Goal: Task Accomplishment & Management: Manage account settings

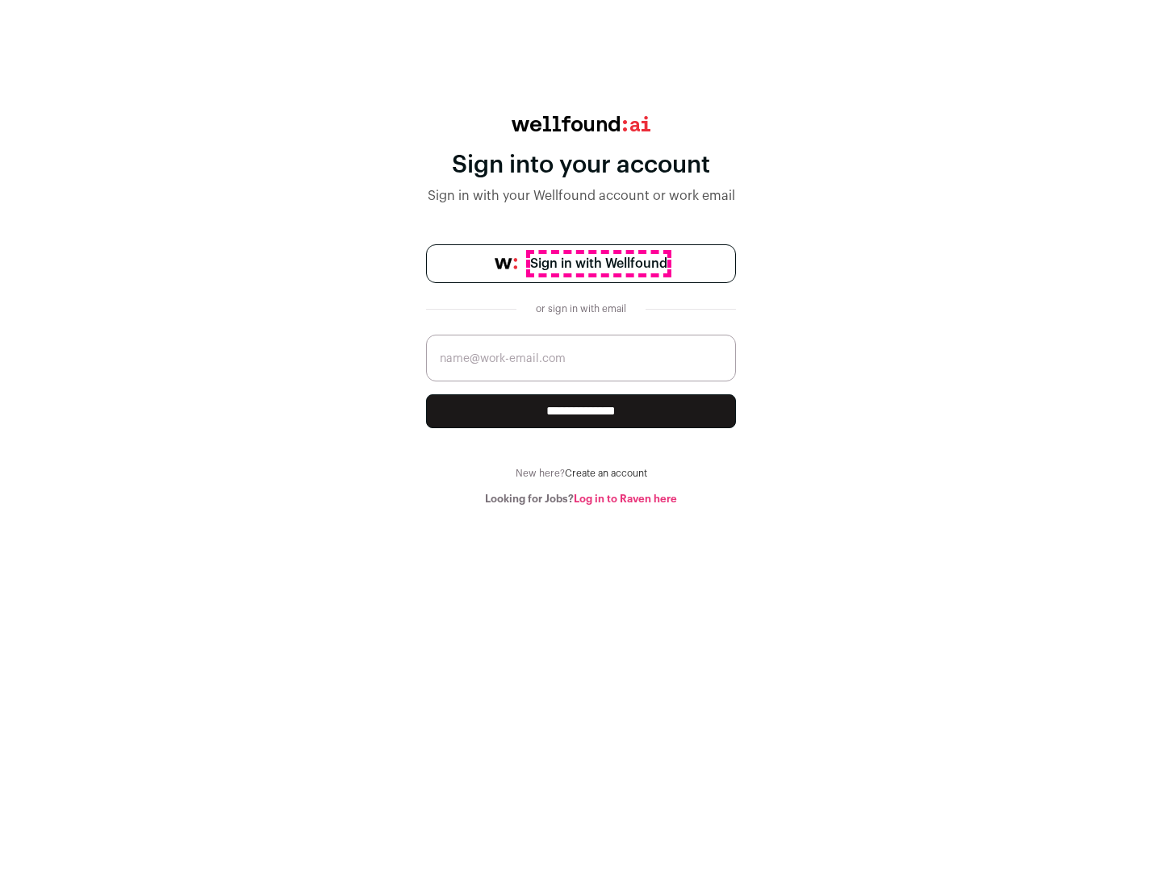
click at [598, 264] on span "Sign in with Wellfound" at bounding box center [598, 263] width 137 height 19
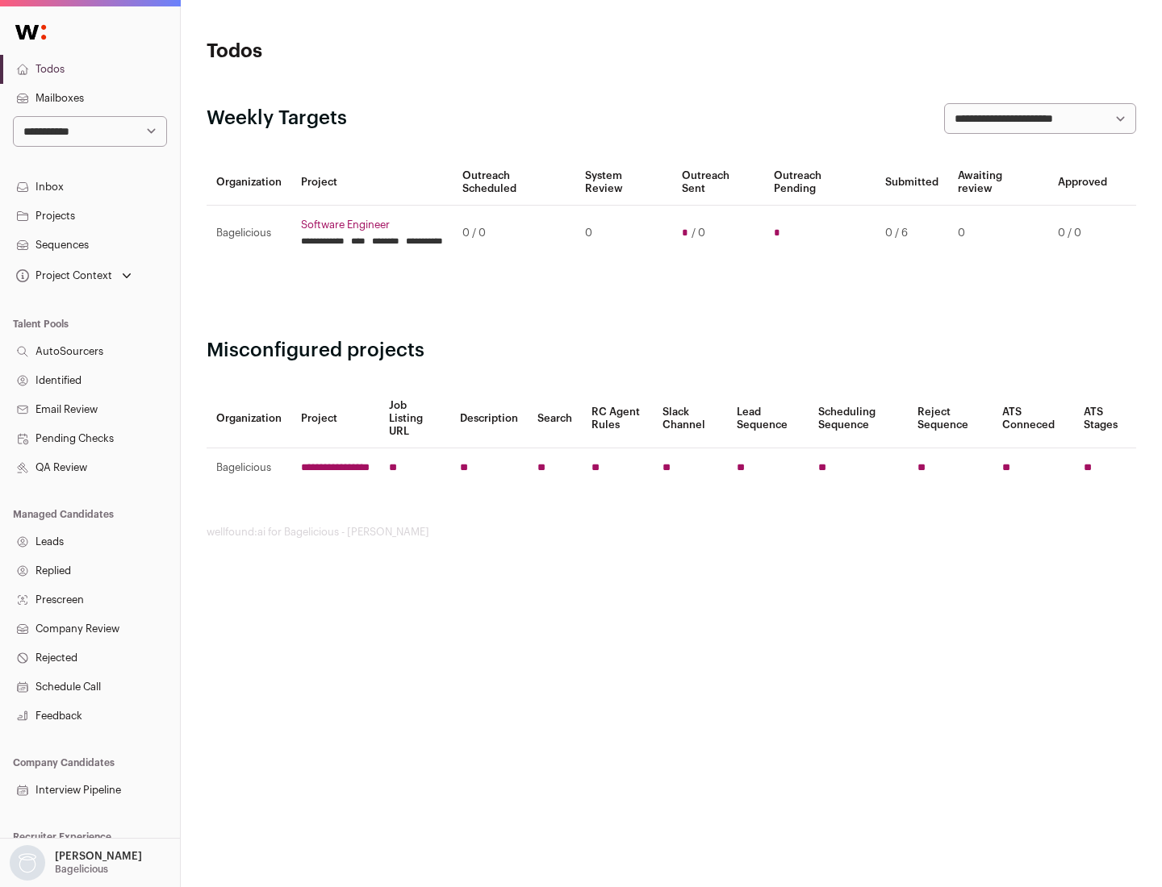
click at [90, 215] on link "Projects" at bounding box center [90, 216] width 180 height 29
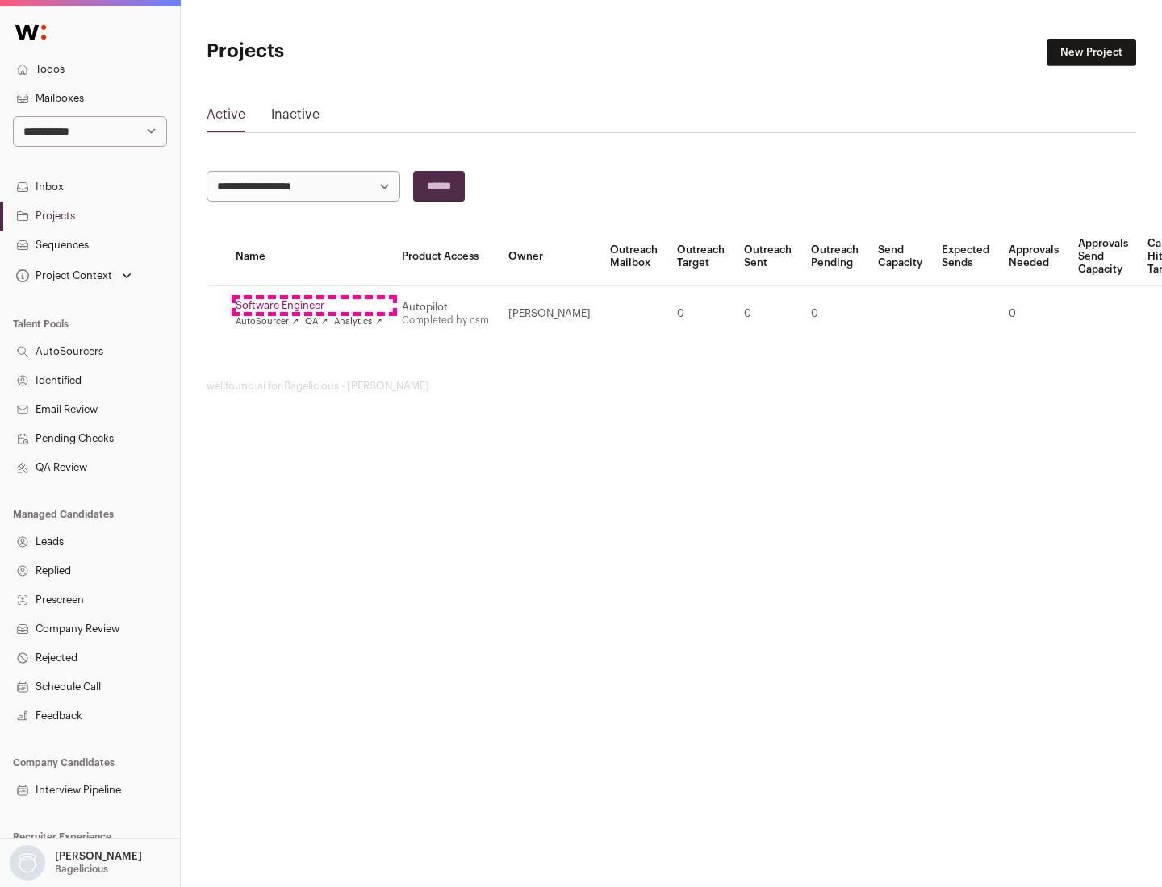
click at [314, 306] on link "Software Engineer" at bounding box center [309, 305] width 147 height 13
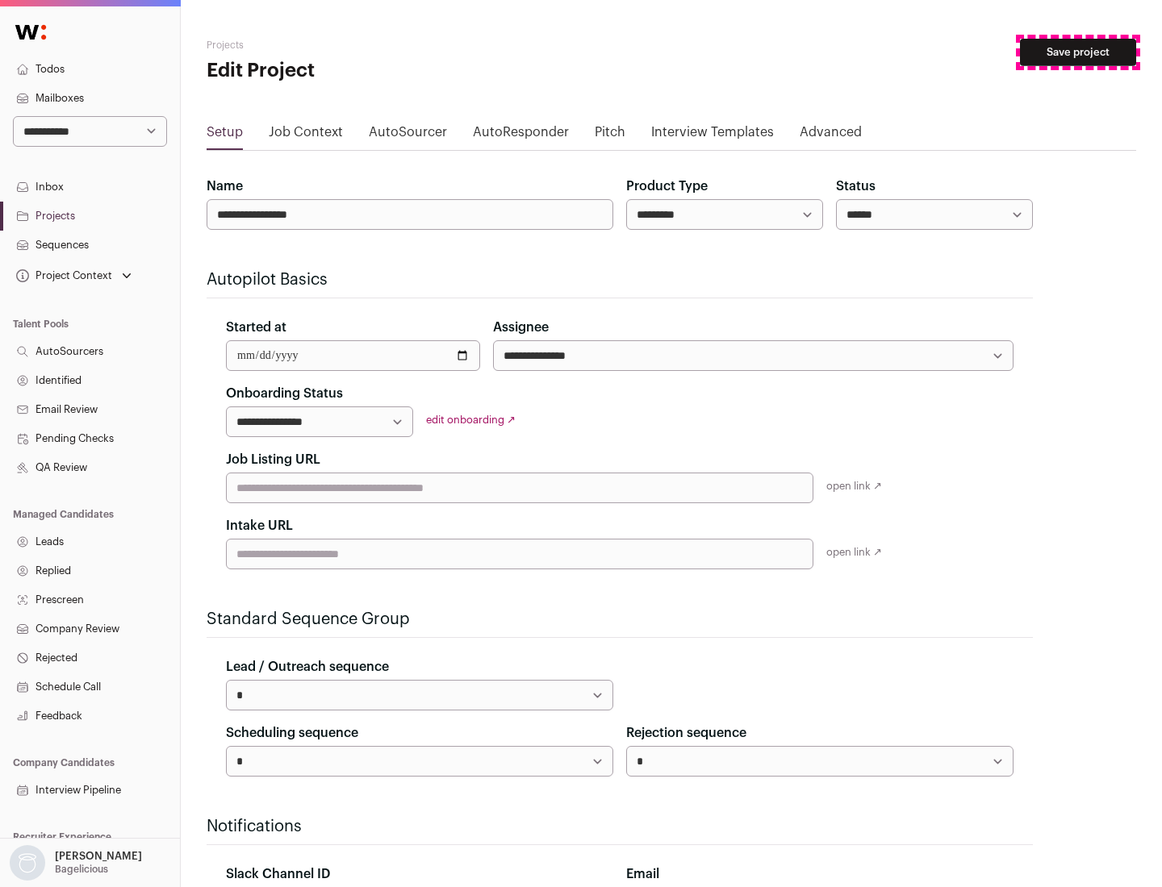
click at [1078, 52] on button "Save project" at bounding box center [1078, 52] width 116 height 27
